Goal: Find specific page/section: Find specific page/section

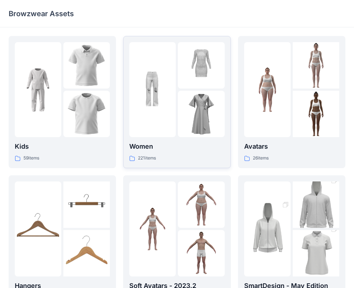
click at [157, 84] on img at bounding box center [152, 90] width 46 height 46
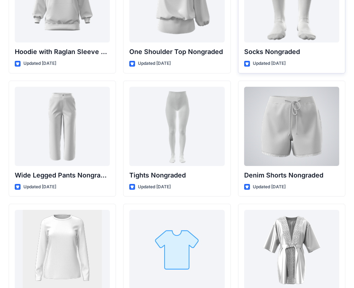
scroll to position [7573, 0]
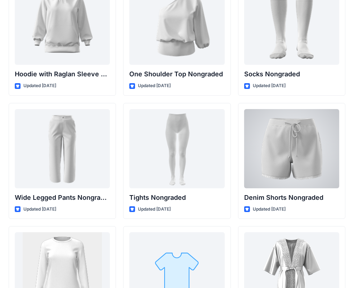
click at [320, 144] on div at bounding box center [291, 148] width 95 height 79
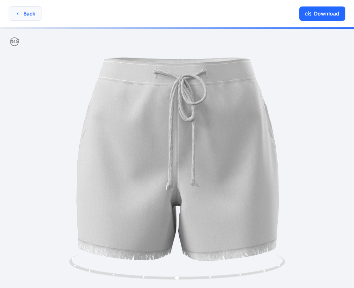
click at [23, 13] on button "Back" at bounding box center [25, 13] width 33 height 14
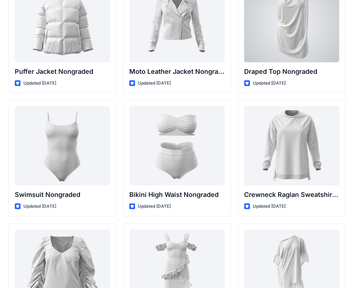
scroll to position [6818, 0]
